Goal: Complete application form: Complete application form

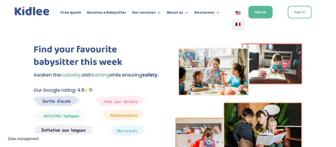
click at [237, 22] on link at bounding box center [238, 24] width 13 height 11
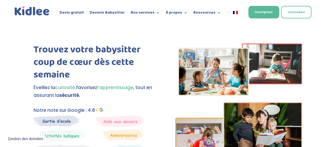
click at [258, 14] on link "Inscription" at bounding box center [263, 12] width 31 height 12
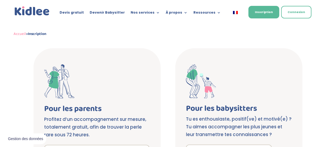
scroll to position [132, 0]
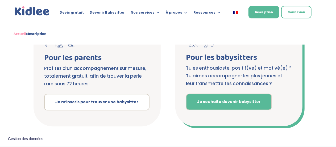
click at [210, 101] on link "Je souhaite devenir babysitter" at bounding box center [229, 101] width 86 height 16
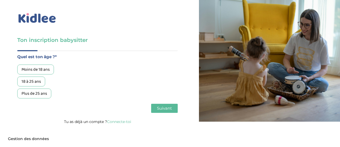
click at [40, 80] on div "18 à 25 ans" at bounding box center [31, 81] width 28 height 10
click at [161, 105] on button "Suivant" at bounding box center [164, 107] width 27 height 9
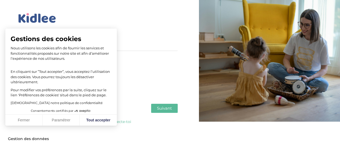
click at [163, 103] on div "Quel est ton âge ?* Moins de 18 ans 18 à 25 ans Plus de 25 ans As tu tes dispon…" at bounding box center [97, 84] width 161 height 68
click at [158, 110] on span "Suivant" at bounding box center [164, 107] width 15 height 5
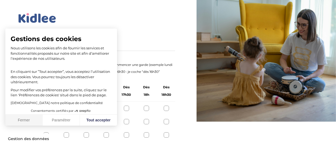
click at [17, 119] on button "Fermer" at bounding box center [23, 119] width 37 height 11
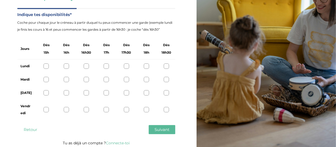
scroll to position [44, 0]
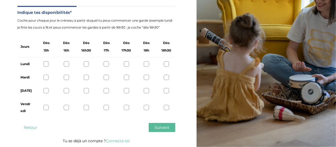
click at [47, 107] on div at bounding box center [46, 107] width 5 height 5
click at [85, 64] on div at bounding box center [86, 63] width 5 height 5
click at [85, 91] on div at bounding box center [86, 90] width 5 height 5
click at [158, 125] on span "Suivant" at bounding box center [162, 126] width 15 height 5
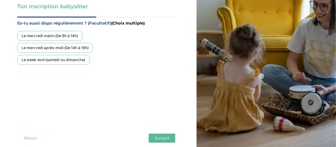
scroll to position [33, 0]
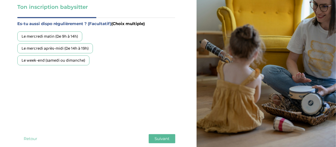
click at [82, 47] on div "Le mercredi après-midi (De 14h à 19h)" at bounding box center [55, 48] width 76 height 10
click at [73, 58] on div "Le week-end (samedi ou dimanche)" at bounding box center [53, 60] width 72 height 10
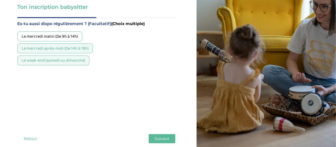
click at [160, 137] on span "Suivant" at bounding box center [162, 138] width 15 height 5
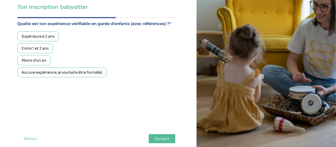
click at [51, 36] on div "Supérieure à 2 ans" at bounding box center [37, 36] width 41 height 10
click at [151, 136] on button "Suivant" at bounding box center [162, 138] width 27 height 9
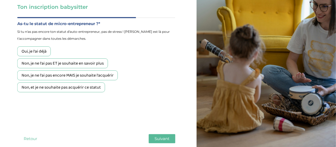
click at [63, 86] on div "Non, et je ne souhaite pas acquérir ce statut" at bounding box center [61, 87] width 88 height 10
click at [153, 139] on button "Suivant" at bounding box center [162, 138] width 27 height 9
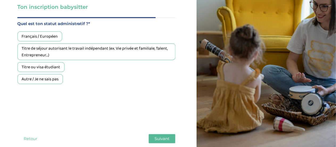
click at [44, 68] on div "Titre ou visa étudiant" at bounding box center [40, 67] width 47 height 10
click at [156, 135] on button "Suivant" at bounding box center [162, 138] width 27 height 9
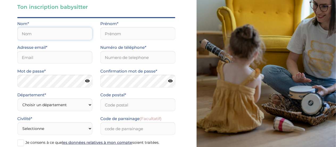
click at [37, 35] on input "text" at bounding box center [54, 33] width 75 height 13
type input "Ben Abid"
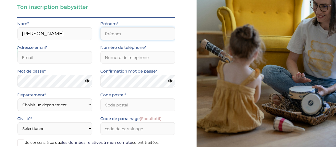
type input "Nermine"
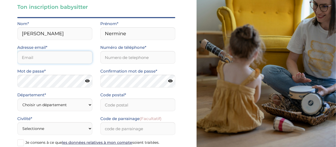
type input "nerminebenabid22@gmail.com"
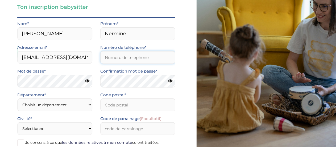
type input "0753854594"
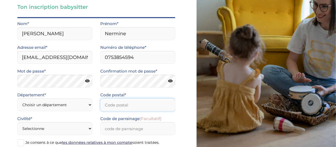
type input "34000"
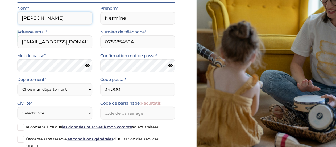
scroll to position [49, 0]
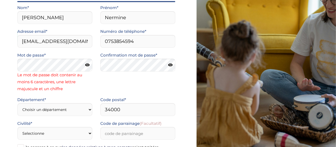
click at [88, 65] on icon at bounding box center [87, 65] width 5 height 4
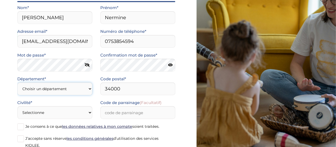
click at [74, 91] on select "Choisir un département Paris (75) Hauts-de-Seine (92) Yvelines (78) Val-de-Marn…" at bounding box center [54, 88] width 75 height 13
click at [37, 101] on div "Civilité* Selectionne Mr Mme" at bounding box center [54, 109] width 75 height 20
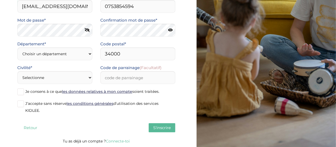
scroll to position [84, 0]
click at [49, 76] on select "Selectionne Mr Mme" at bounding box center [54, 77] width 75 height 13
select select "1"
click at [17, 71] on select "Selectionne Mr Mme" at bounding box center [54, 77] width 75 height 13
click at [59, 53] on select "Choisir un département Paris (75) Hauts-de-Seine (92) Yvelines (78) Val-de-Marn…" at bounding box center [54, 53] width 75 height 13
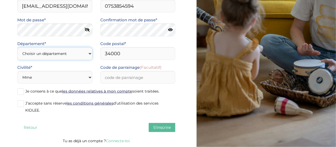
click at [59, 53] on select "Choisir un département Paris (75) Hauts-de-Seine (92) Yvelines (78) Val-de-Marn…" at bounding box center [54, 53] width 75 height 13
select select "0"
click at [17, 47] on select "Choisir un département Paris (75) Hauts-de-Seine (92) Yvelines (78) Val-de-Marn…" at bounding box center [54, 53] width 75 height 13
click at [69, 57] on select "Choisir un département Paris (75) Hauts-de-Seine (92) Yvelines (78) Val-de-Marn…" at bounding box center [54, 53] width 75 height 13
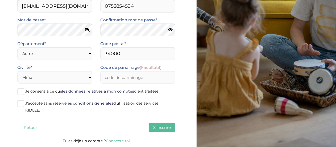
click at [108, 119] on div "Quel est ton âge ?* Moins de 18 ans 18 à 25 ans Plus de 25 ans As tu tes dispon…" at bounding box center [96, 51] width 158 height 171
click at [22, 94] on span at bounding box center [20, 91] width 7 height 7
click at [0, 0] on input "Je consens à ce que les données relatives à mon compte soient traitées." at bounding box center [0, 0] width 0 height 0
click at [20, 102] on span at bounding box center [20, 103] width 7 height 7
click at [0, 0] on input "J’accepte sans réserve les conditions générales d’utilisation des services KIDL…" at bounding box center [0, 0] width 0 height 0
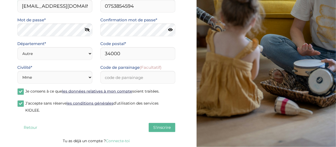
click at [161, 127] on span "S'inscrire" at bounding box center [162, 126] width 18 height 5
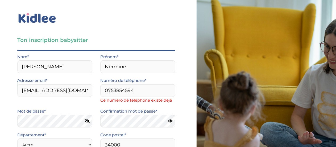
scroll to position [91, 0]
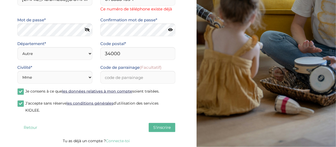
click at [162, 131] on button "S'inscrire" at bounding box center [162, 127] width 27 height 9
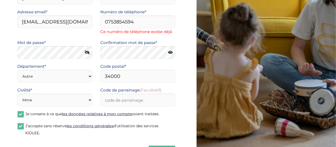
scroll to position [65, 0]
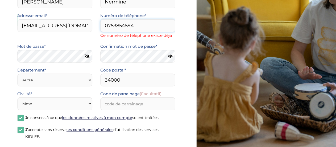
click at [108, 26] on input "0753854594" at bounding box center [137, 25] width 75 height 13
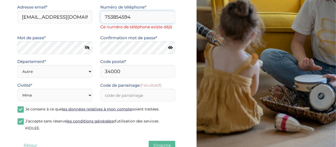
scroll to position [75, 0]
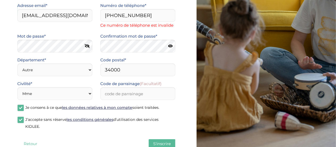
click at [156, 141] on span "S'inscrire" at bounding box center [162, 143] width 18 height 5
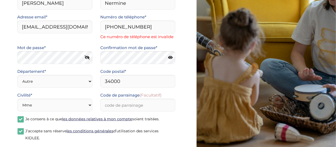
scroll to position [61, 0]
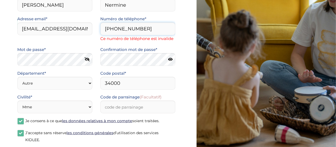
click at [112, 30] on input "+33753854594" at bounding box center [137, 28] width 75 height 13
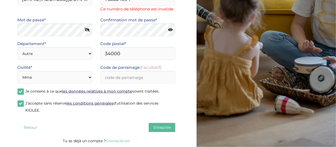
click at [160, 128] on span "S'inscrire" at bounding box center [162, 126] width 18 height 5
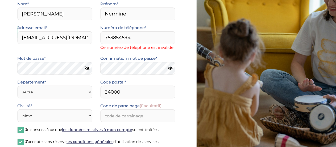
scroll to position [50, 0]
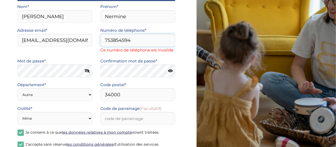
click at [106, 41] on input "753854594" at bounding box center [137, 40] width 75 height 13
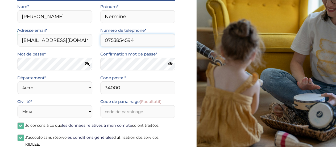
scroll to position [84, 0]
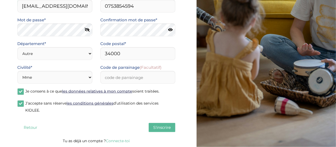
click at [158, 124] on button "S'inscrire" at bounding box center [162, 127] width 27 height 9
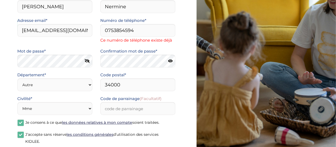
scroll to position [55, 0]
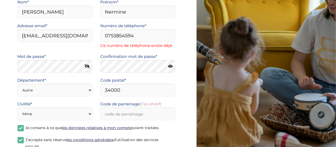
click at [155, 45] on span "Ce numéro de téléphone existe déjà" at bounding box center [137, 45] width 75 height 7
click at [137, 38] on input "0753854594" at bounding box center [137, 35] width 75 height 13
click at [183, 98] on div "Ton inscription babysitter Merci de vérifier que tous les champs sont remplis a…" at bounding box center [96, 63] width 201 height 237
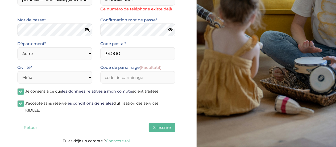
click at [158, 125] on span "S'inscrire" at bounding box center [162, 126] width 18 height 5
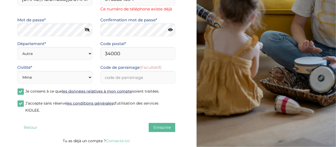
click at [158, 125] on span "S'inscrire" at bounding box center [162, 126] width 18 height 5
click at [162, 127] on span "S'inscrire" at bounding box center [162, 126] width 18 height 5
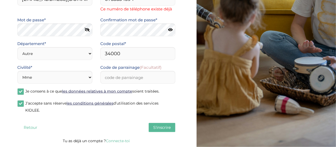
click at [162, 127] on span "S'inscrire" at bounding box center [162, 126] width 18 height 5
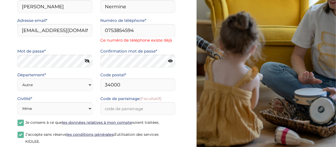
scroll to position [59, 0]
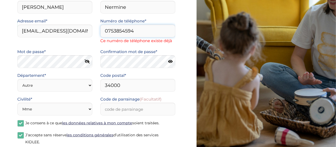
click at [150, 37] on input "0753854594" at bounding box center [137, 30] width 75 height 13
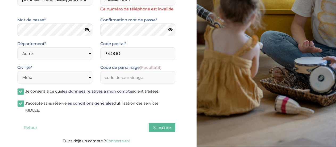
click at [163, 124] on button "S'inscrire" at bounding box center [162, 127] width 27 height 9
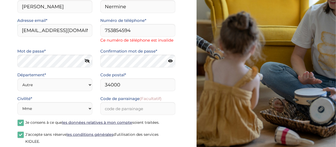
scroll to position [54, 0]
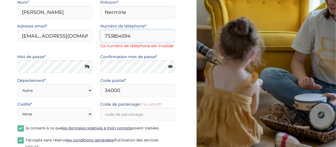
click at [105, 35] on input "753854594" at bounding box center [137, 36] width 75 height 13
type input "0753854594"
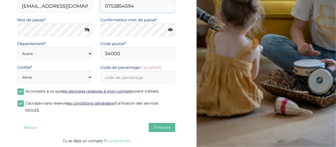
scroll to position [0, 0]
click at [155, 127] on span "S'inscrire" at bounding box center [162, 126] width 18 height 5
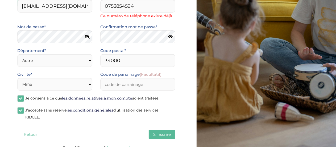
scroll to position [91, 0]
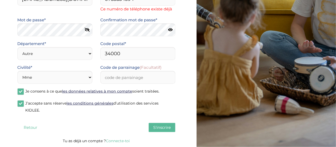
click at [155, 127] on span "S'inscrire" at bounding box center [162, 126] width 18 height 5
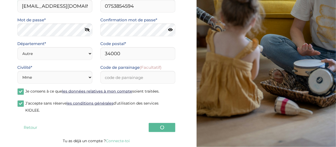
click at [155, 127] on button at bounding box center [162, 127] width 27 height 9
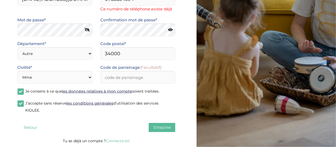
click at [155, 127] on button "S'inscrire" at bounding box center [162, 127] width 27 height 9
click at [155, 127] on span "S'inscrire" at bounding box center [162, 126] width 18 height 5
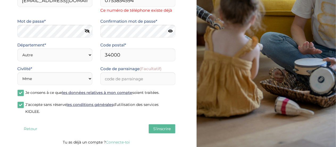
click at [155, 127] on button "S'inscrire" at bounding box center [162, 128] width 27 height 9
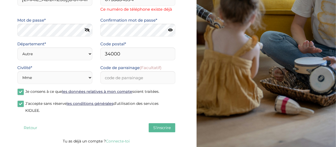
click at [155, 127] on button "S'inscrire" at bounding box center [162, 127] width 27 height 9
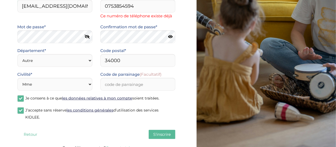
click at [155, 130] on button "S'inscrire" at bounding box center [162, 134] width 27 height 9
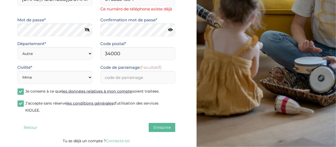
click at [155, 127] on button "S'inscrire" at bounding box center [162, 127] width 27 height 9
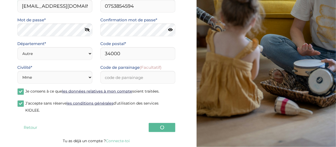
click at [155, 127] on button at bounding box center [162, 127] width 27 height 9
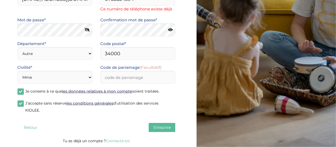
click at [155, 127] on span "S'inscrire" at bounding box center [162, 126] width 18 height 5
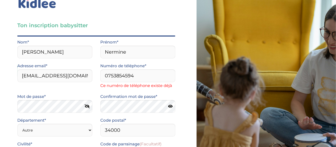
scroll to position [0, 0]
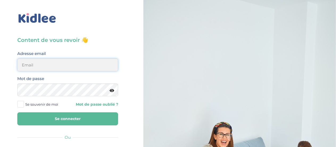
click at [82, 66] on input "email" at bounding box center [67, 64] width 101 height 13
type input "nerminebenabid22@gmail.com"
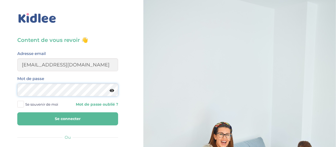
click at [17, 112] on button "Se connecter" at bounding box center [67, 118] width 101 height 13
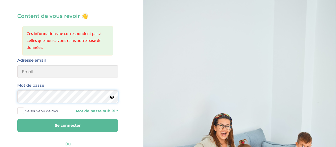
scroll to position [22, 0]
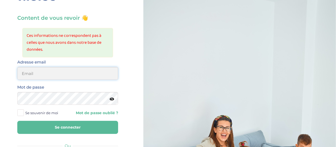
click at [63, 72] on input "email" at bounding box center [67, 73] width 101 height 13
type input "nerminebenabid8@gmail.com"
click at [98, 127] on button "Se connecter" at bounding box center [67, 126] width 101 height 13
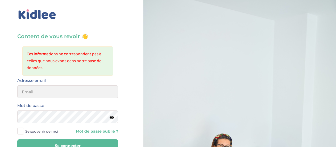
scroll to position [4, 0]
